Goal: Task Accomplishment & Management: Manage account settings

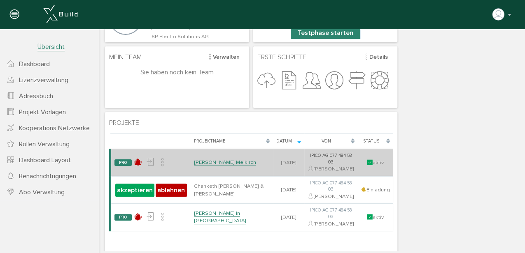
scroll to position [82, 0]
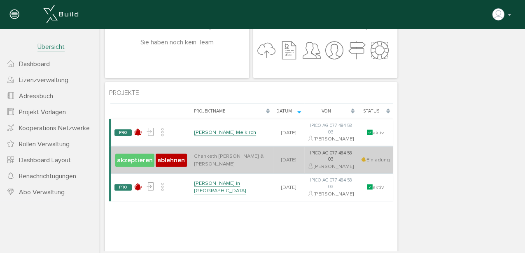
click at [128, 167] on button "akzeptieren" at bounding box center [134, 160] width 39 height 13
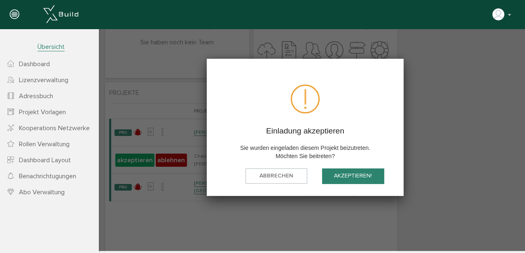
click at [351, 176] on button "akzeptieren!" at bounding box center [353, 176] width 62 height 15
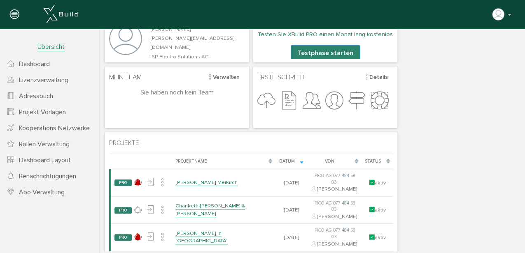
scroll to position [82, 0]
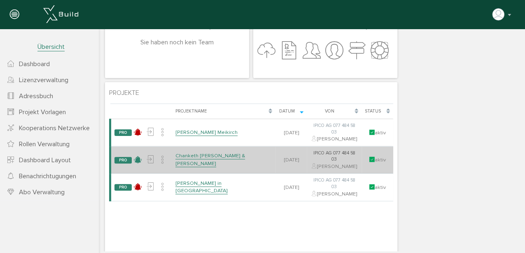
click at [136, 166] on icon at bounding box center [138, 160] width 8 height 12
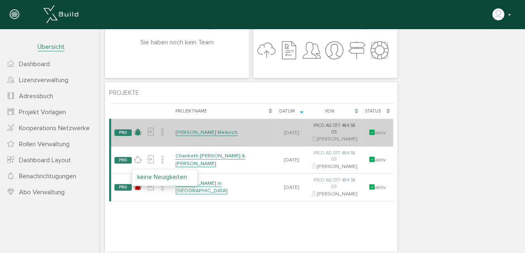
click at [136, 137] on icon at bounding box center [138, 133] width 8 height 12
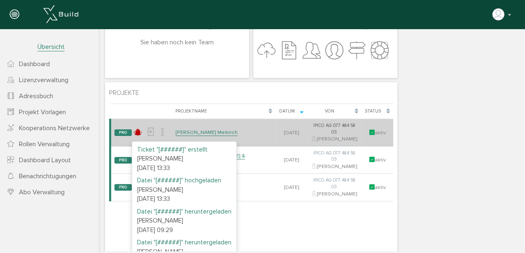
click at [230, 134] on link "[PERSON_NAME] Meikirch" at bounding box center [206, 132] width 62 height 7
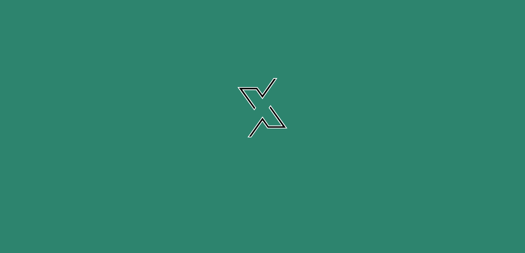
scroll to position [0, 0]
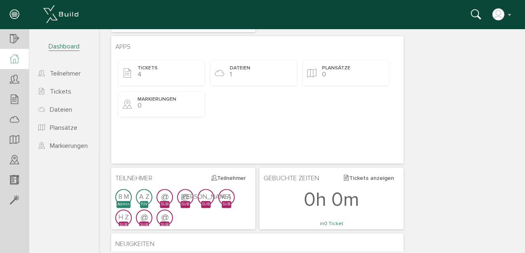
scroll to position [82, 0]
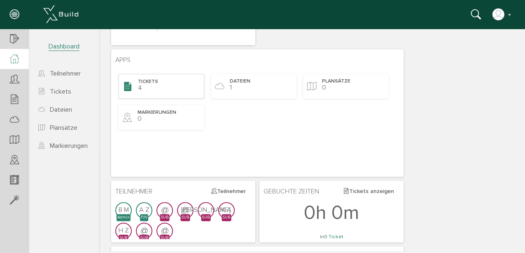
click at [176, 86] on div "Tickets 4" at bounding box center [161, 86] width 86 height 25
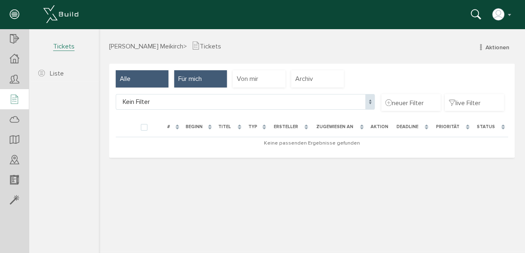
click at [207, 78] on div "Für mich" at bounding box center [200, 78] width 53 height 17
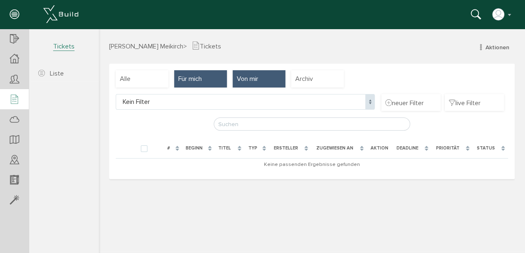
click at [260, 78] on div "Von mir" at bounding box center [258, 78] width 53 height 17
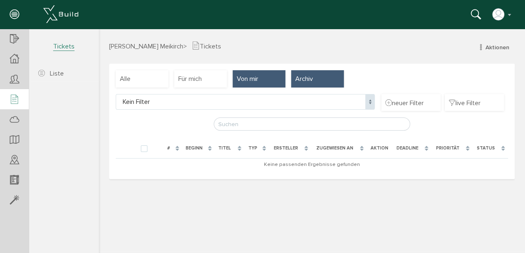
click at [319, 79] on div "Archiv" at bounding box center [317, 78] width 53 height 17
